Goal: Information Seeking & Learning: Learn about a topic

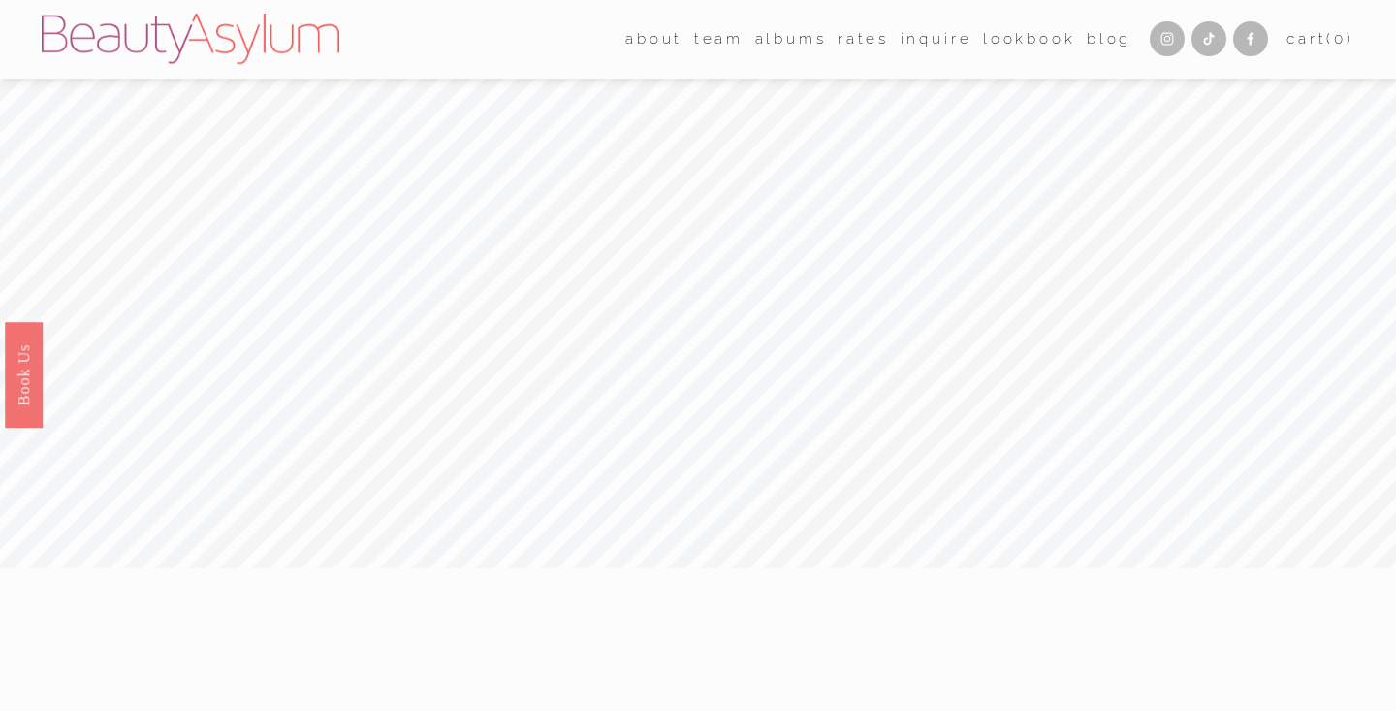
click at [856, 40] on link "Rates" at bounding box center [863, 39] width 51 height 30
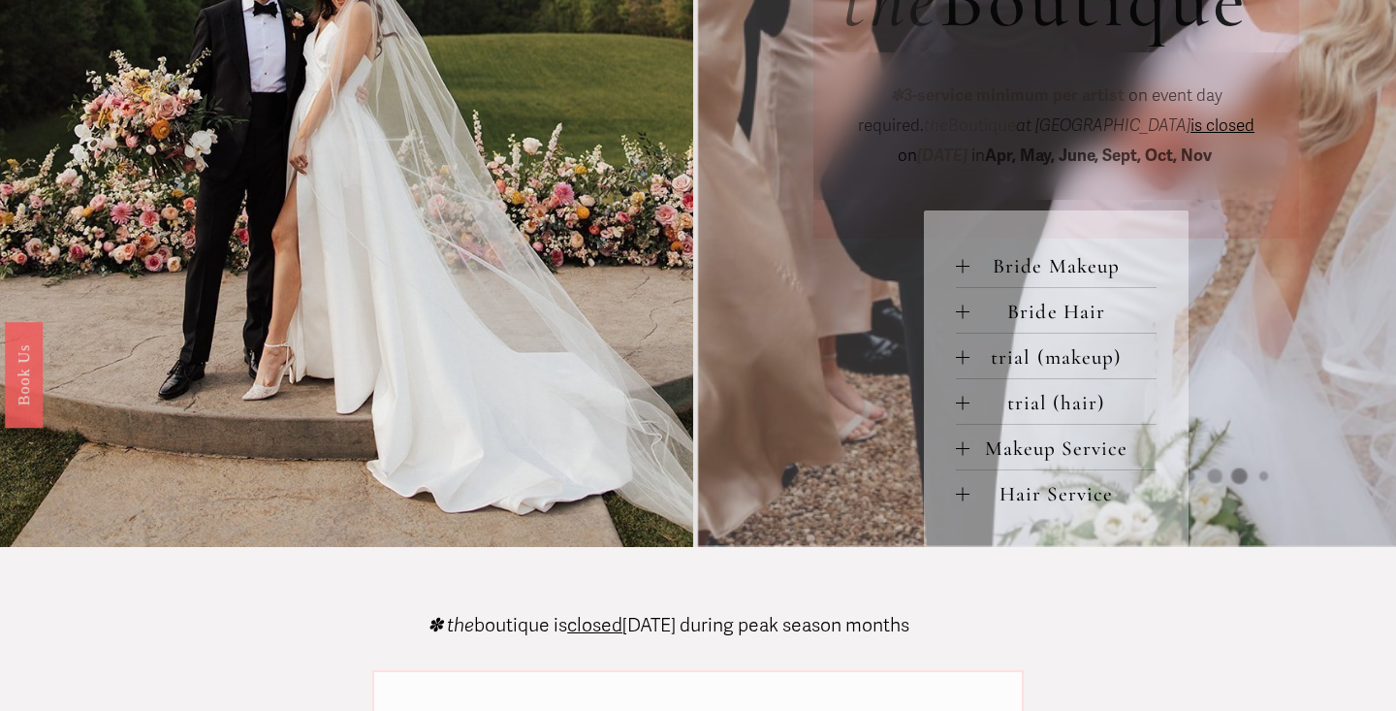
scroll to position [795, 0]
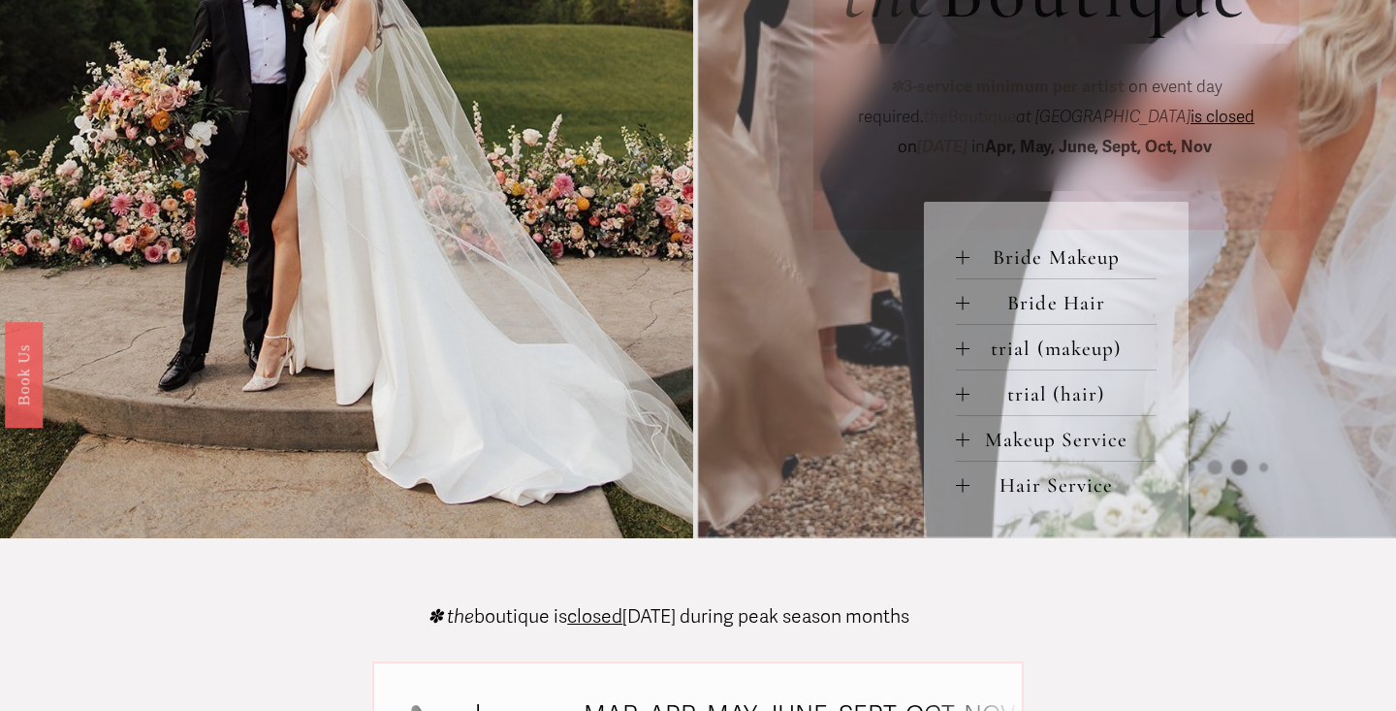
click at [1065, 302] on span "Bride Hair" at bounding box center [1063, 303] width 188 height 24
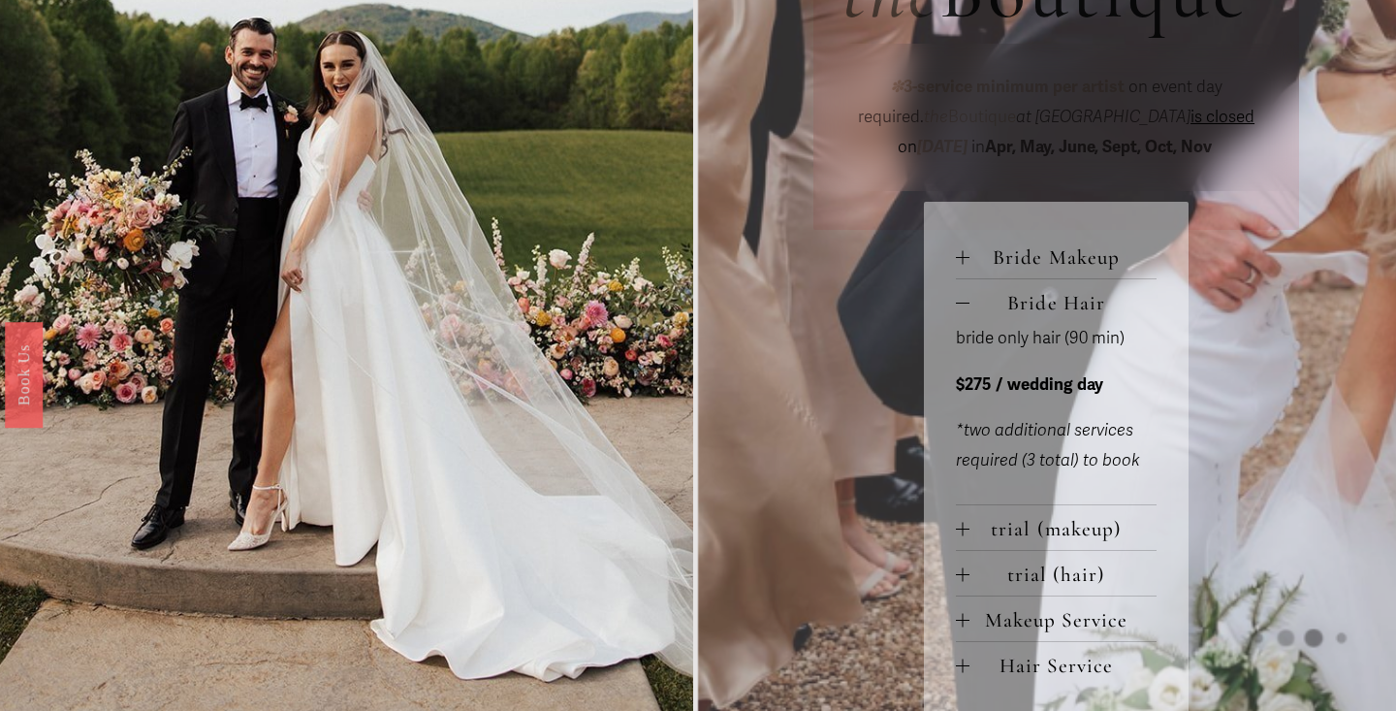
click at [1056, 531] on span "trial (makeup)" at bounding box center [1063, 529] width 188 height 24
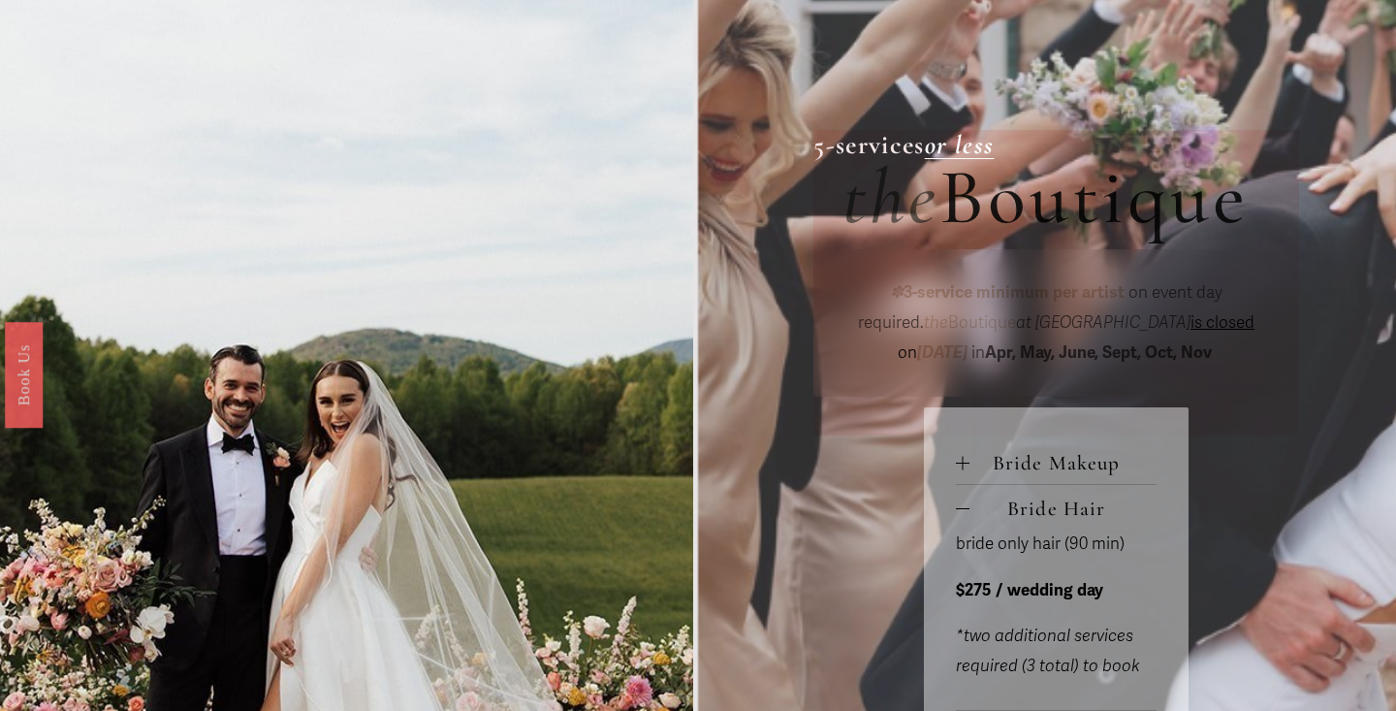
scroll to position [520, 0]
